Goal: Communication & Community: Answer question/provide support

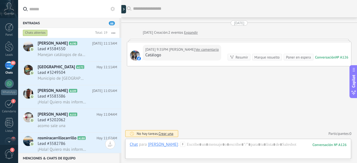
drag, startPoint x: 0, startPoint y: 0, endPoint x: 74, endPoint y: 1, distance: 73.8
click at [62, 61] on div "[PERSON_NAME] A190 [DATE] 11:13AM Lead #3584550 Manejan catálogos de dama" at bounding box center [80, 49] width 84 height 23
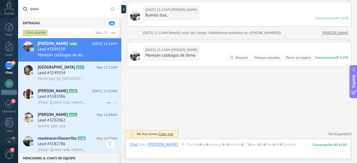
scroll to position [77, 0]
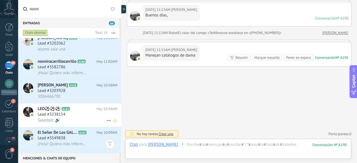
click at [76, 116] on div "Lead #3238154" at bounding box center [77, 115] width 79 height 6
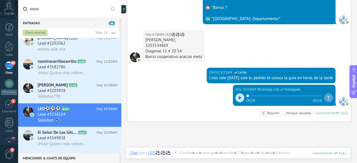
scroll to position [268, 0]
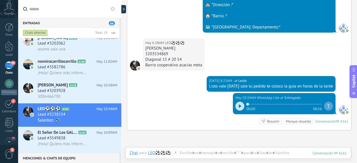
click at [193, 42] on div "[DATE] 6:38AM LEO⚽⚽⚽" at bounding box center [173, 43] width 57 height 6
click at [198, 42] on div "[DATE] 6:38AM LEO⚽⚽⚽" at bounding box center [173, 43] width 57 height 6
click at [124, 9] on div at bounding box center [124, 9] width 8 height 8
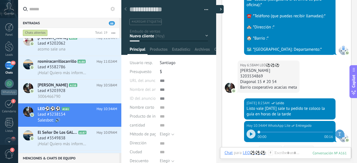
type textarea "***"
click at [259, 81] on div "Diagonal 15 # 20 54" at bounding box center [268, 82] width 57 height 6
click at [229, 86] on div at bounding box center [230, 88] width 10 height 10
click at [293, 77] on div "3203534869" at bounding box center [268, 77] width 57 height 6
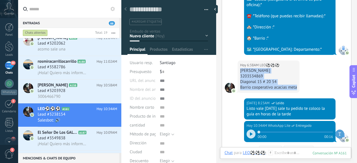
drag, startPoint x: 297, startPoint y: 86, endPoint x: 238, endPoint y: 70, distance: 60.5
click at [238, 70] on div "[DATE] 6:38AM LEO⚽⚽⚽ [PERSON_NAME] 3203534869 Diagonal 15 # 20 54 Barrio cooper…" at bounding box center [268, 76] width 62 height 32
drag, startPoint x: 251, startPoint y: 78, endPoint x: 308, endPoint y: 72, distance: 57.1
click at [308, 72] on div "[DATE] 6:38AM LEO⚽⚽⚽ [PERSON_NAME] 3203534869 Diagonal 15 # 20 54 Barrio cooper…" at bounding box center [286, 79] width 129 height 38
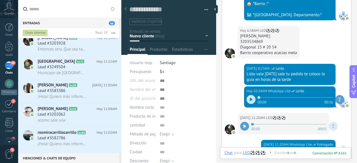
scroll to position [299, 0]
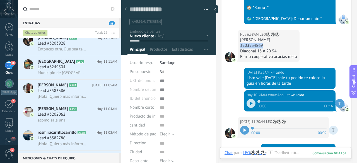
drag, startPoint x: 240, startPoint y: 44, endPoint x: 262, endPoint y: 45, distance: 22.6
click at [262, 45] on div "3203534869" at bounding box center [268, 46] width 57 height 6
copy div "3203534869"
